Goal: Communication & Community: Participate in discussion

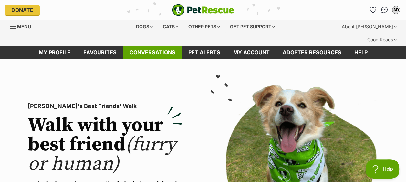
click at [144, 46] on link "Conversations" at bounding box center [152, 52] width 59 height 13
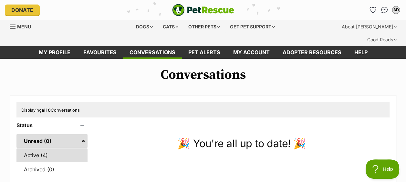
click at [36, 149] on link "Active (4)" at bounding box center [51, 156] width 71 height 14
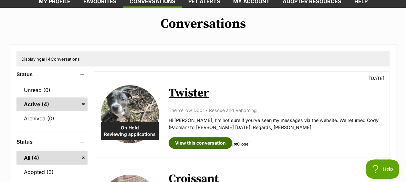
click at [204, 137] on link "View this conversation" at bounding box center [201, 143] width 64 height 12
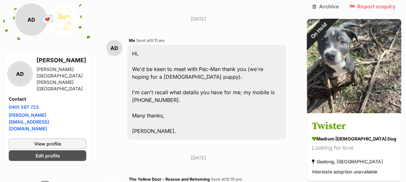
scroll to position [796, 0]
